Goal: Navigation & Orientation: Go to known website

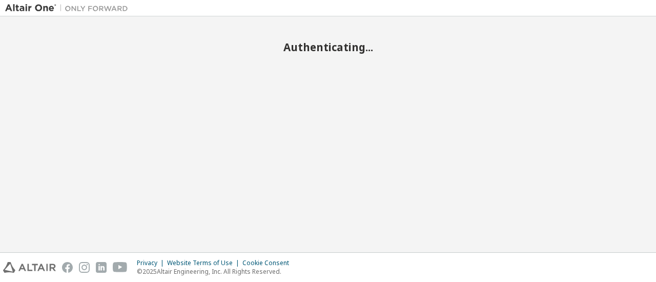
click at [431, 252] on footer "Privacy Website Terms of Use Cookie Consent © 2025 Altair Engineering, Inc. All…" at bounding box center [328, 267] width 656 height 30
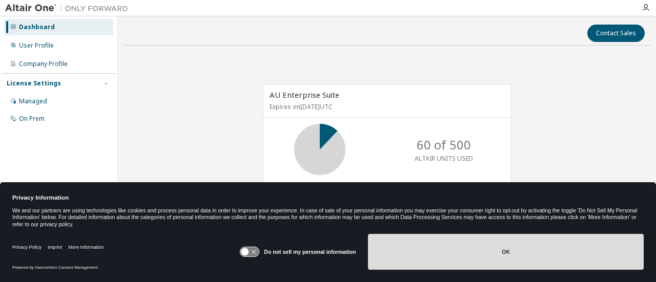
click at [412, 245] on button "OK" at bounding box center [506, 252] width 276 height 36
